Goal: Information Seeking & Learning: Learn about a topic

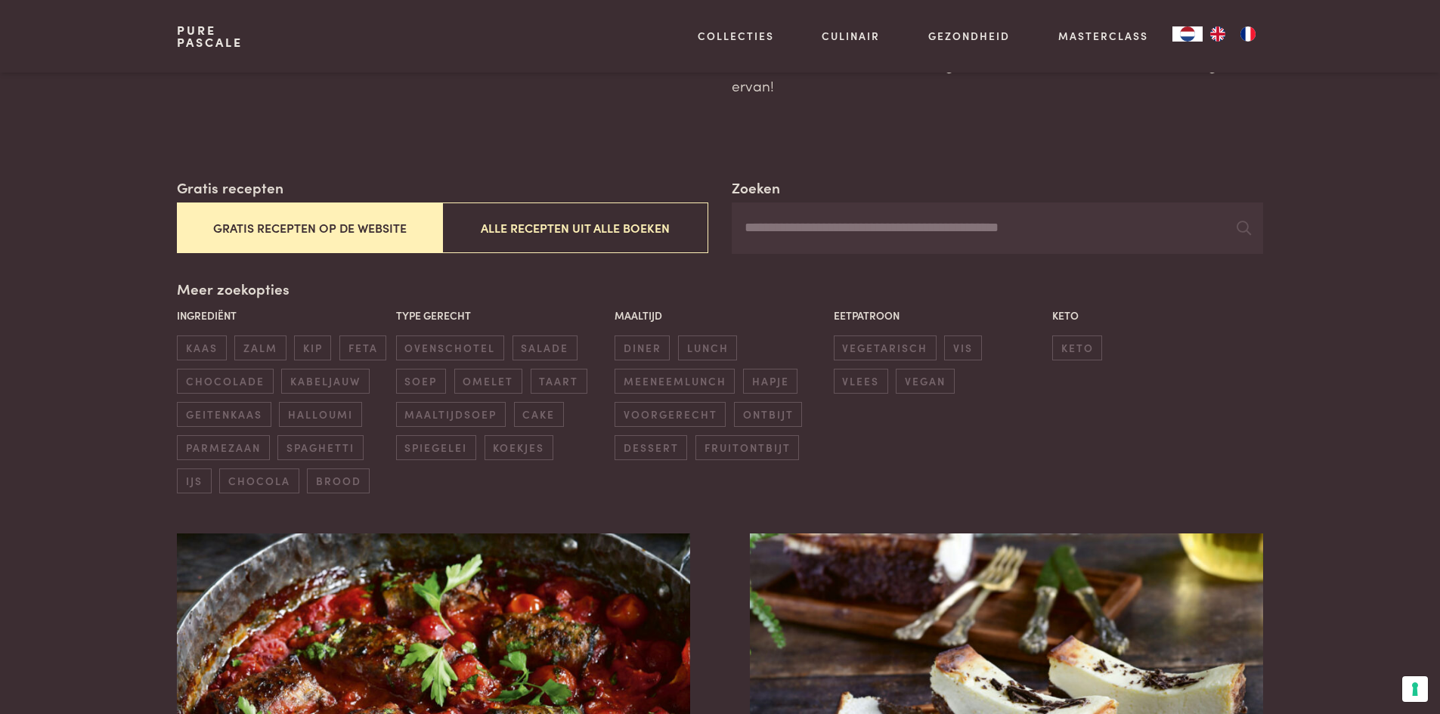
scroll to position [227, 0]
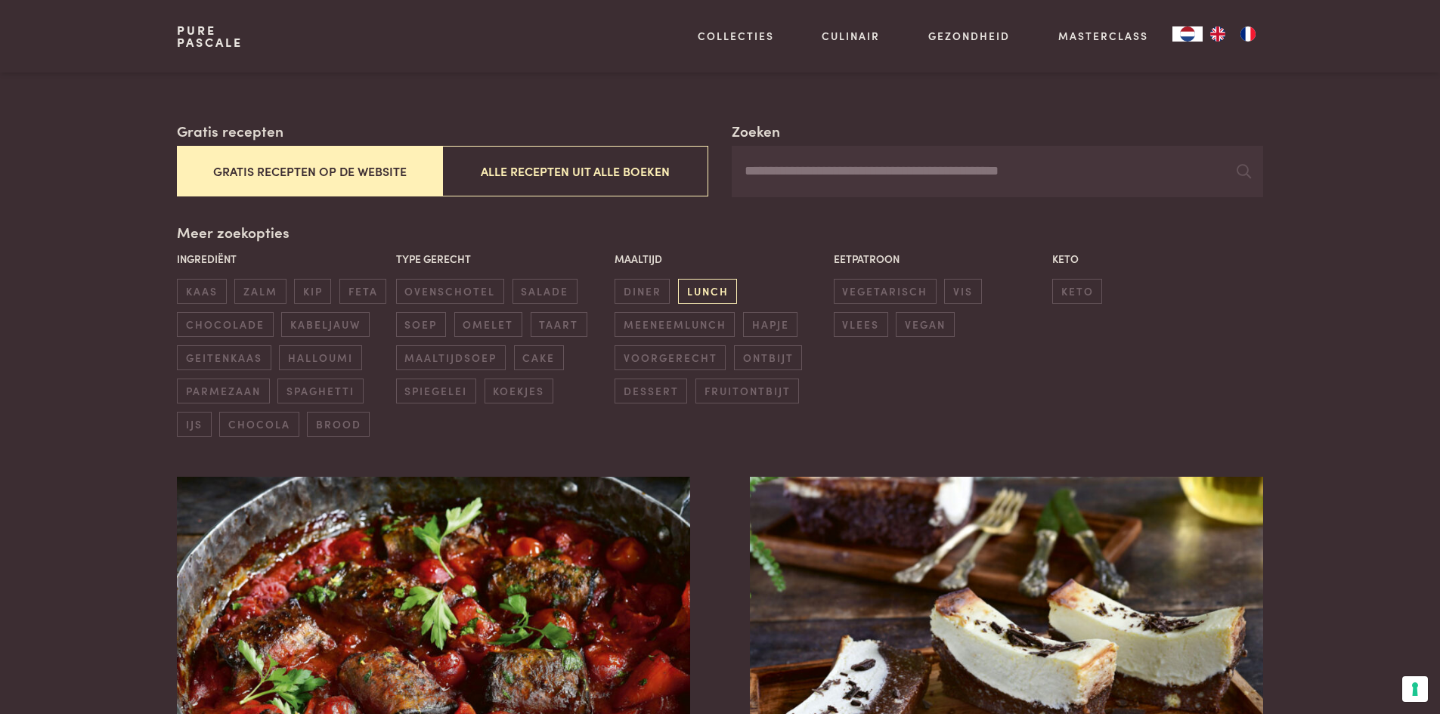
click at [703, 293] on span "lunch" at bounding box center [707, 291] width 59 height 25
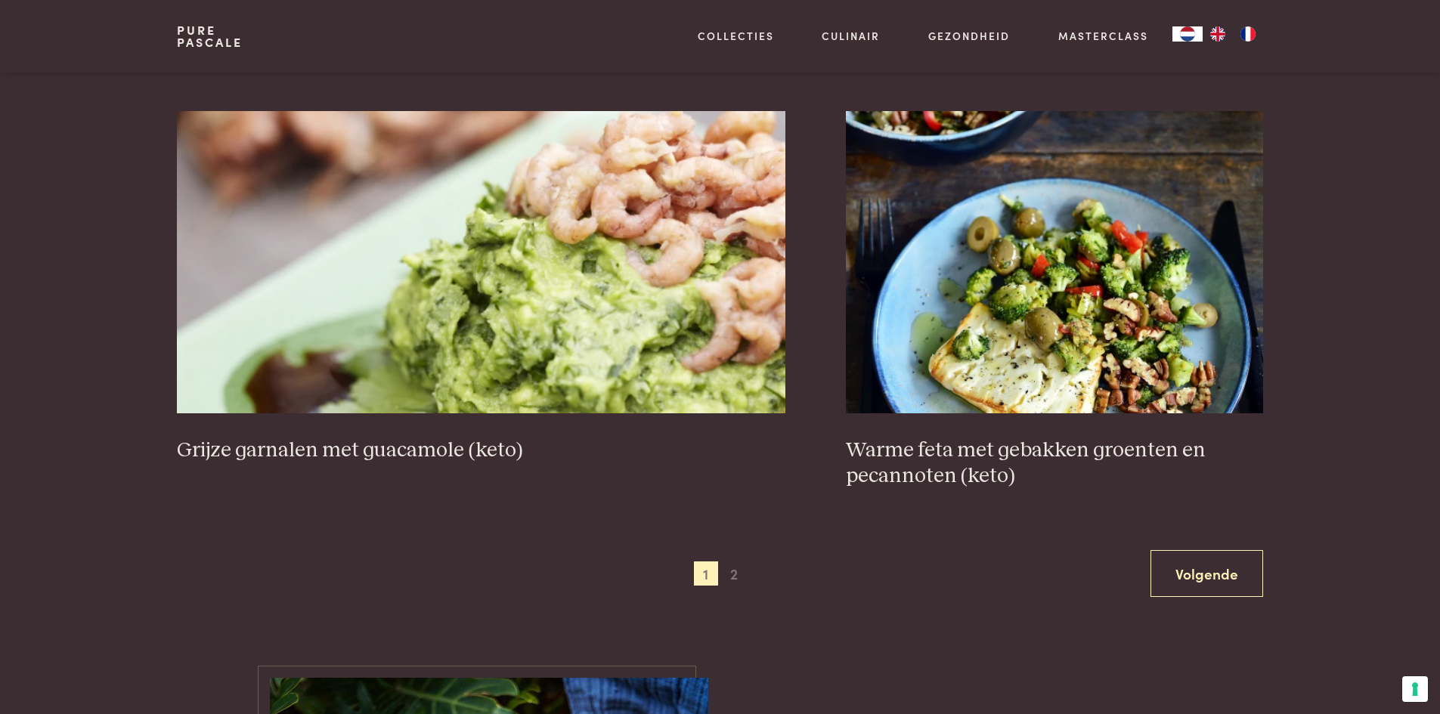
scroll to position [2690, 0]
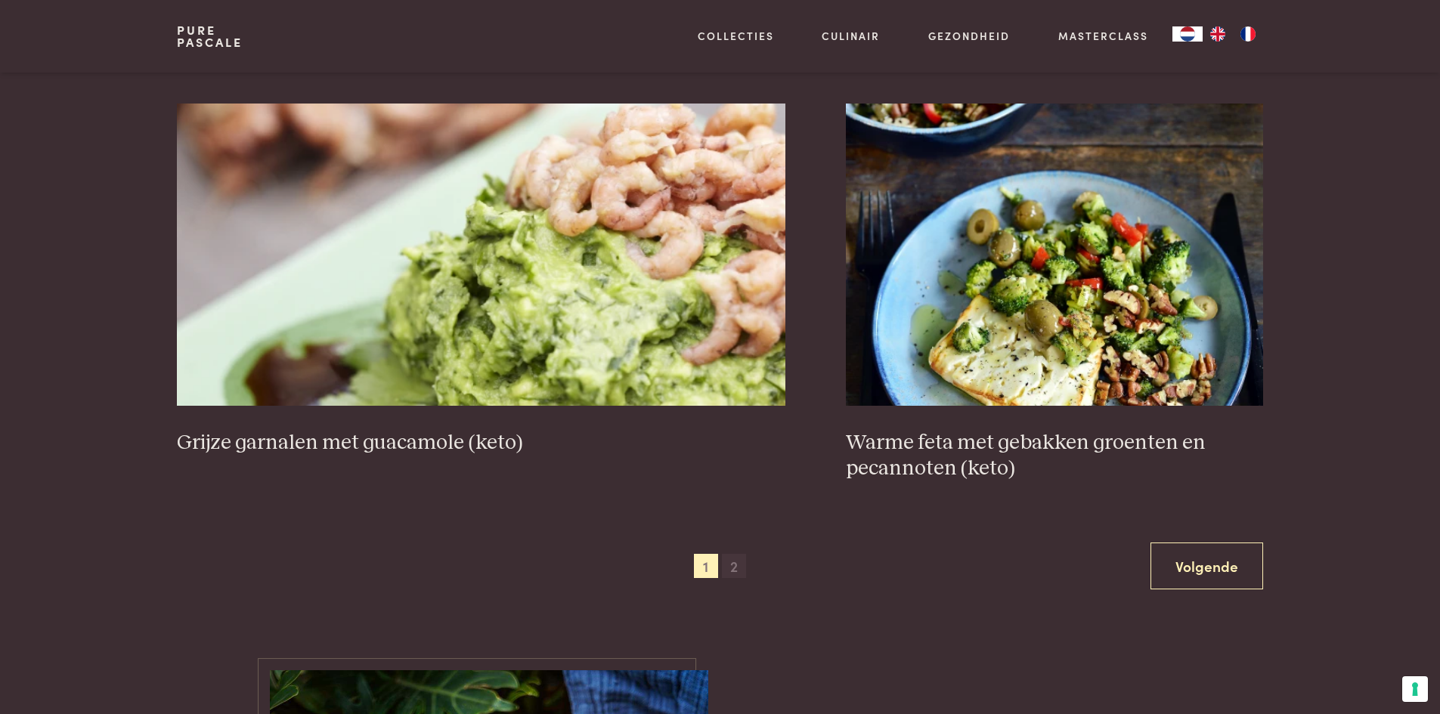
click at [732, 568] on span "2" at bounding box center [734, 566] width 24 height 24
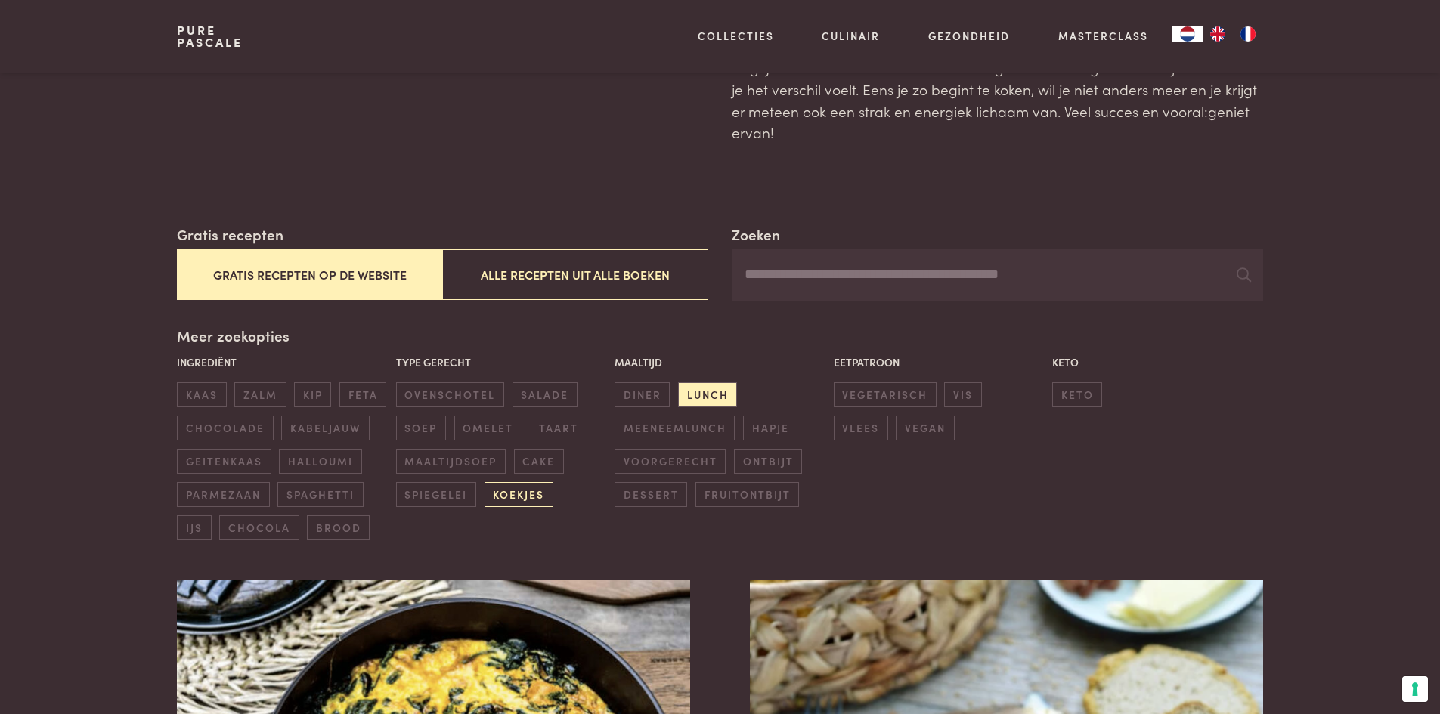
scroll to position [120, 0]
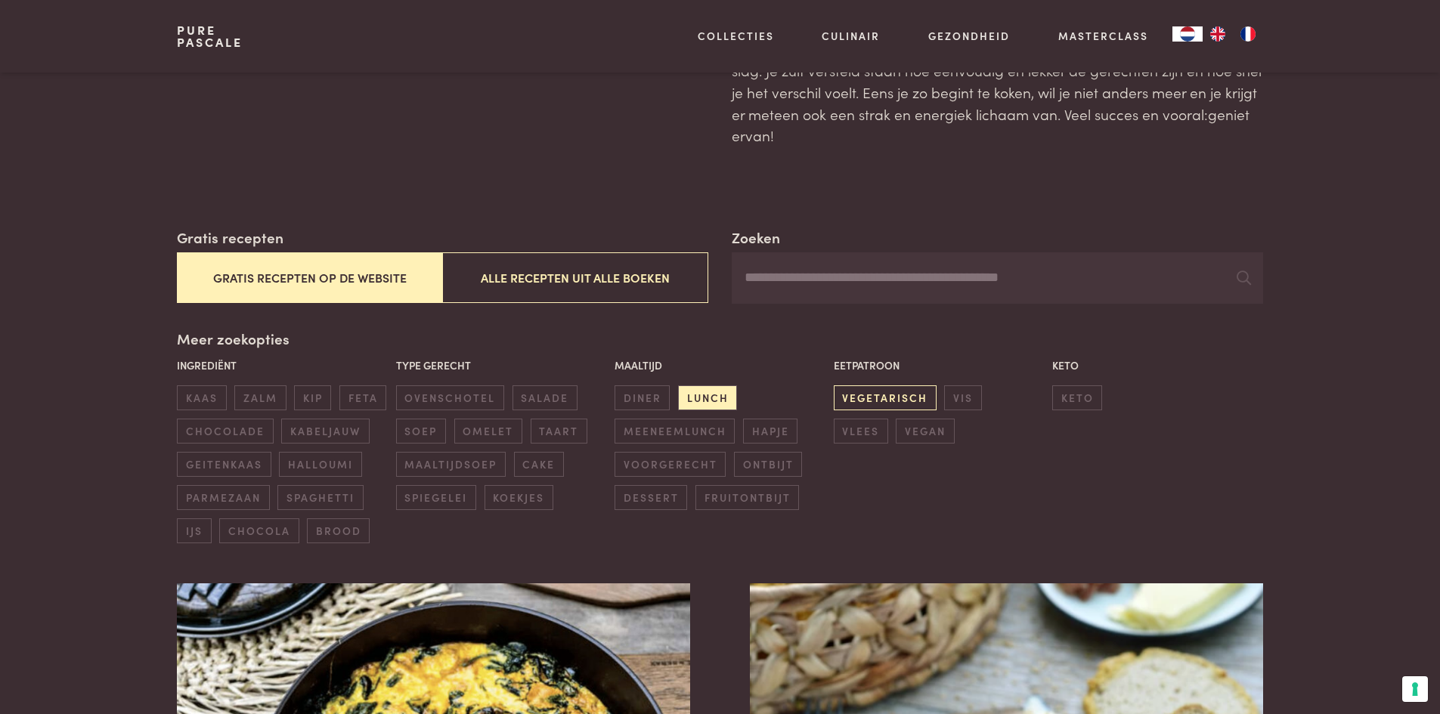
click at [851, 401] on span "vegetarisch" at bounding box center [885, 398] width 103 height 25
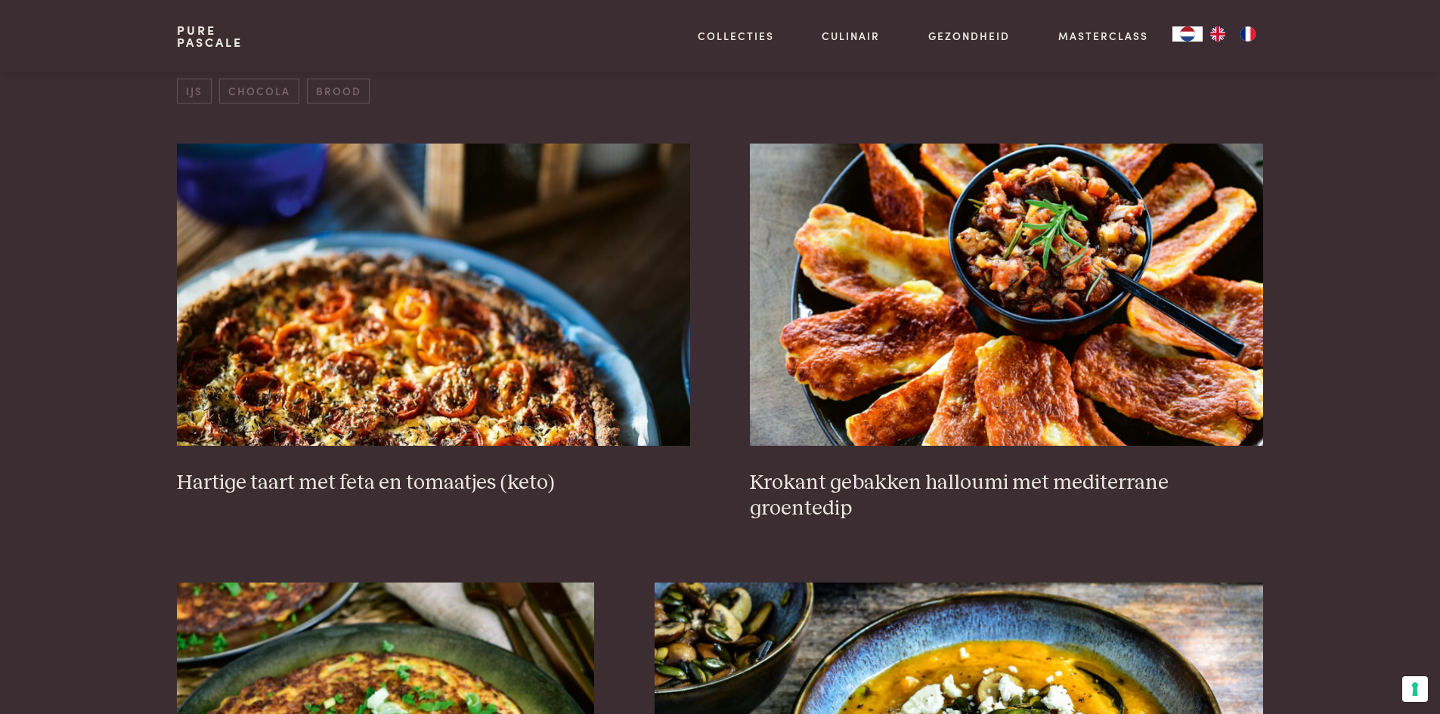
scroll to position [574, 0]
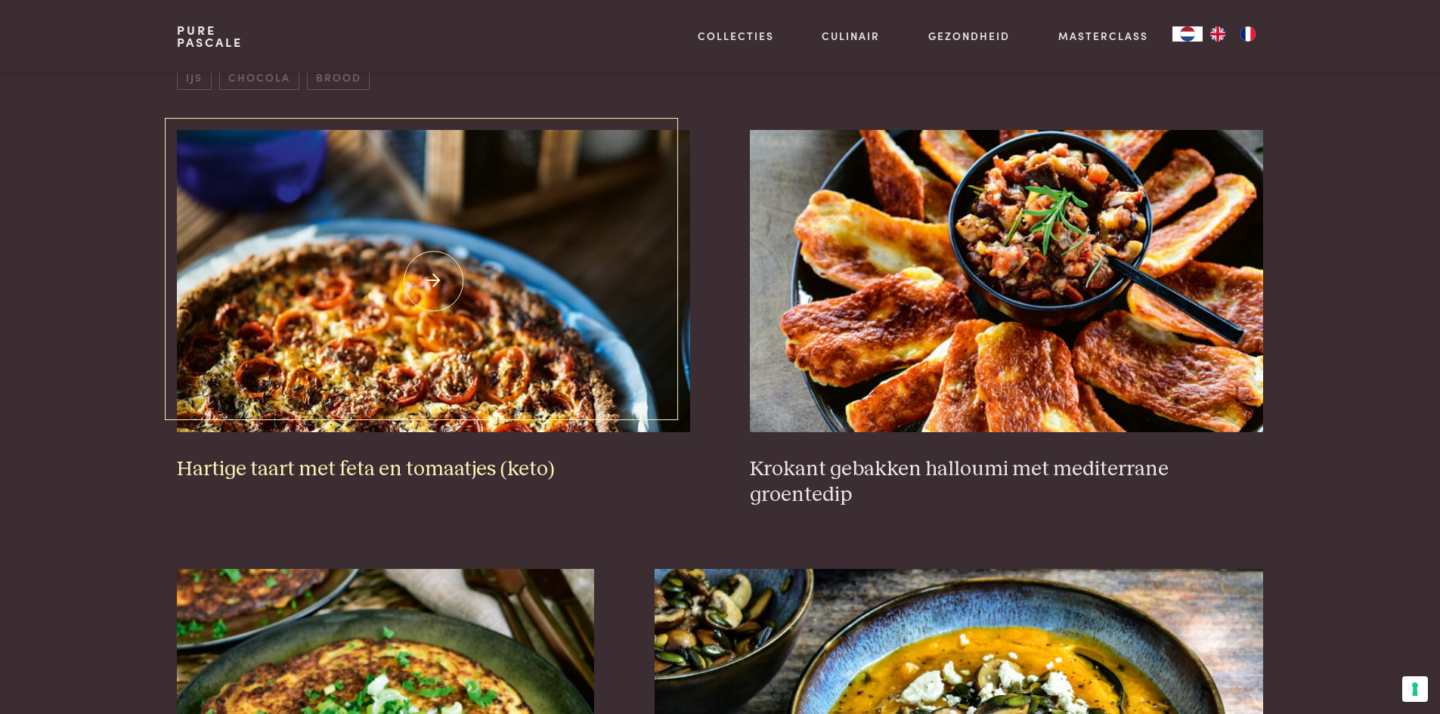
click at [428, 287] on img at bounding box center [433, 281] width 512 height 302
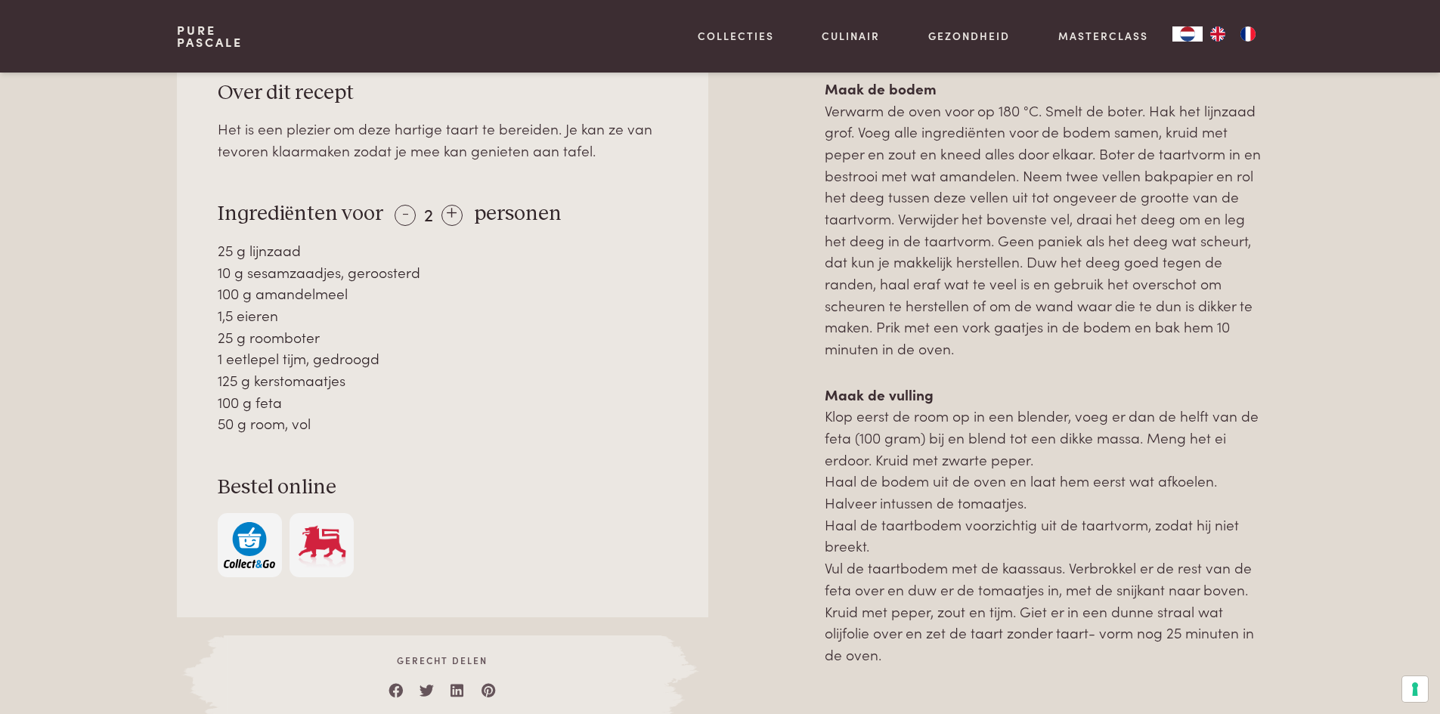
scroll to position [756, 0]
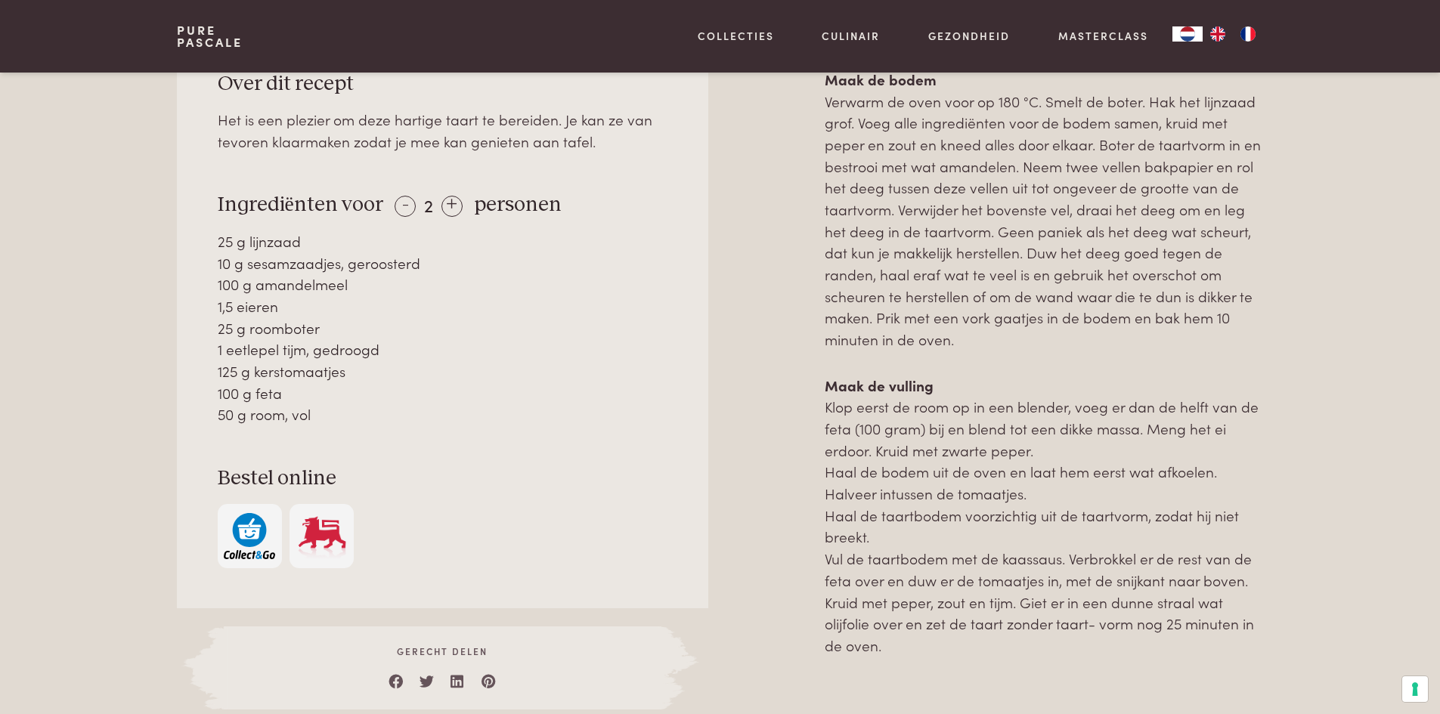
click at [377, 426] on div "Over dit recept Het is een plezier om deze hartige taart te bereiden. Je kan ze…" at bounding box center [442, 319] width 531 height 578
